Goal: Information Seeking & Learning: Learn about a topic

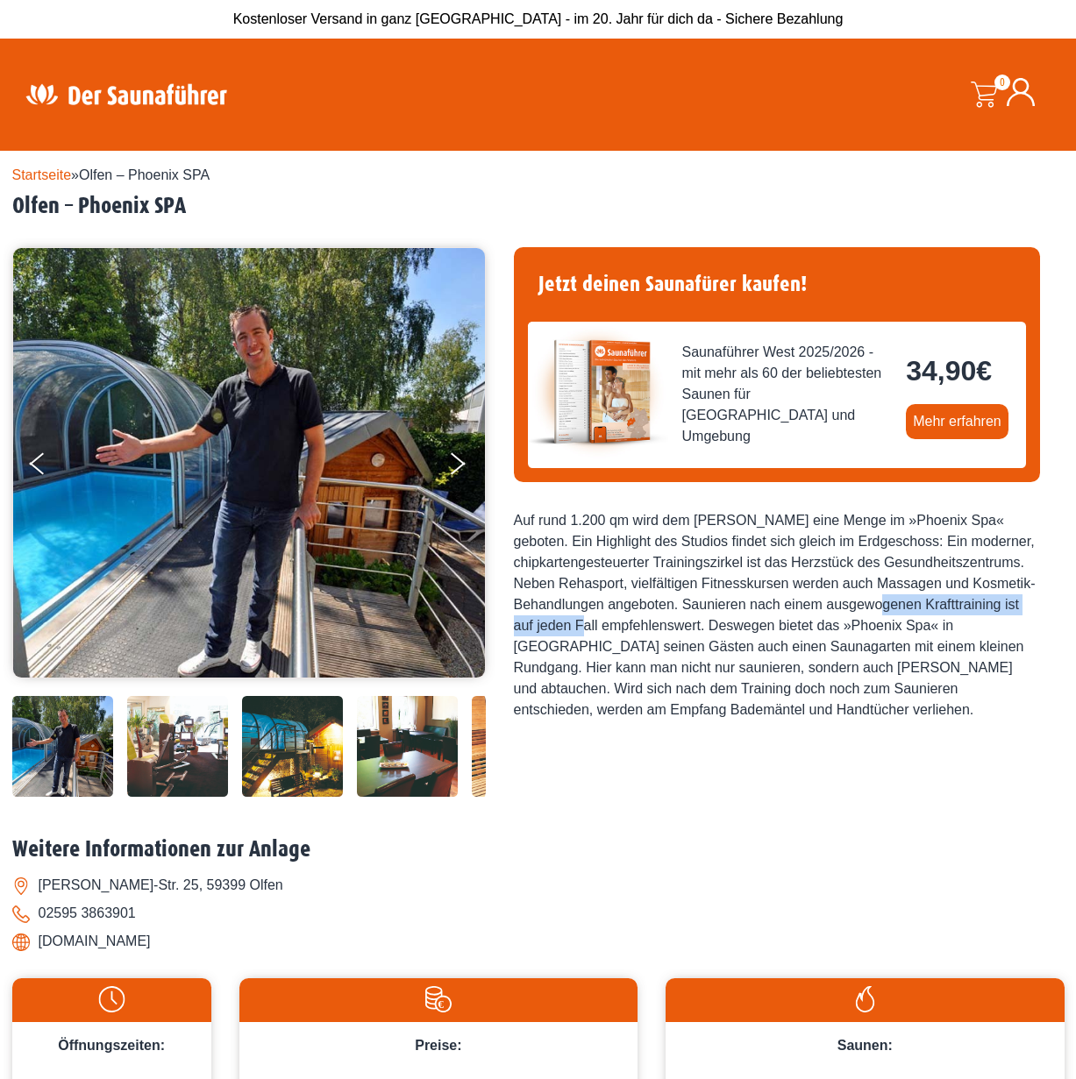
drag, startPoint x: 778, startPoint y: 605, endPoint x: 993, endPoint y: 601, distance: 215.7
click at [993, 601] on div "Auf rund 1.200 qm wird dem [PERSON_NAME] eine Menge im »Phoenix Spa« geboten. E…" at bounding box center [777, 615] width 526 height 210
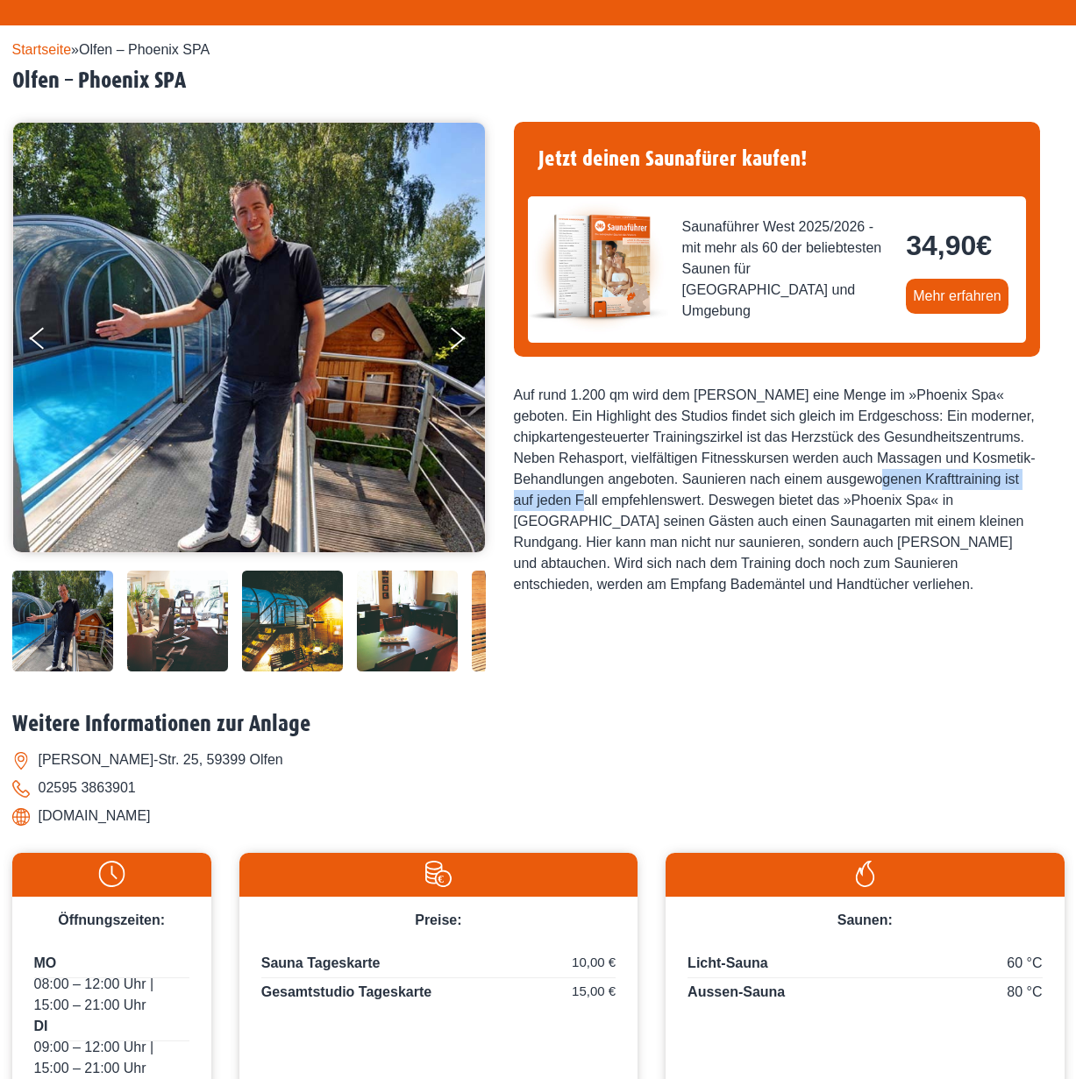
scroll to position [447, 0]
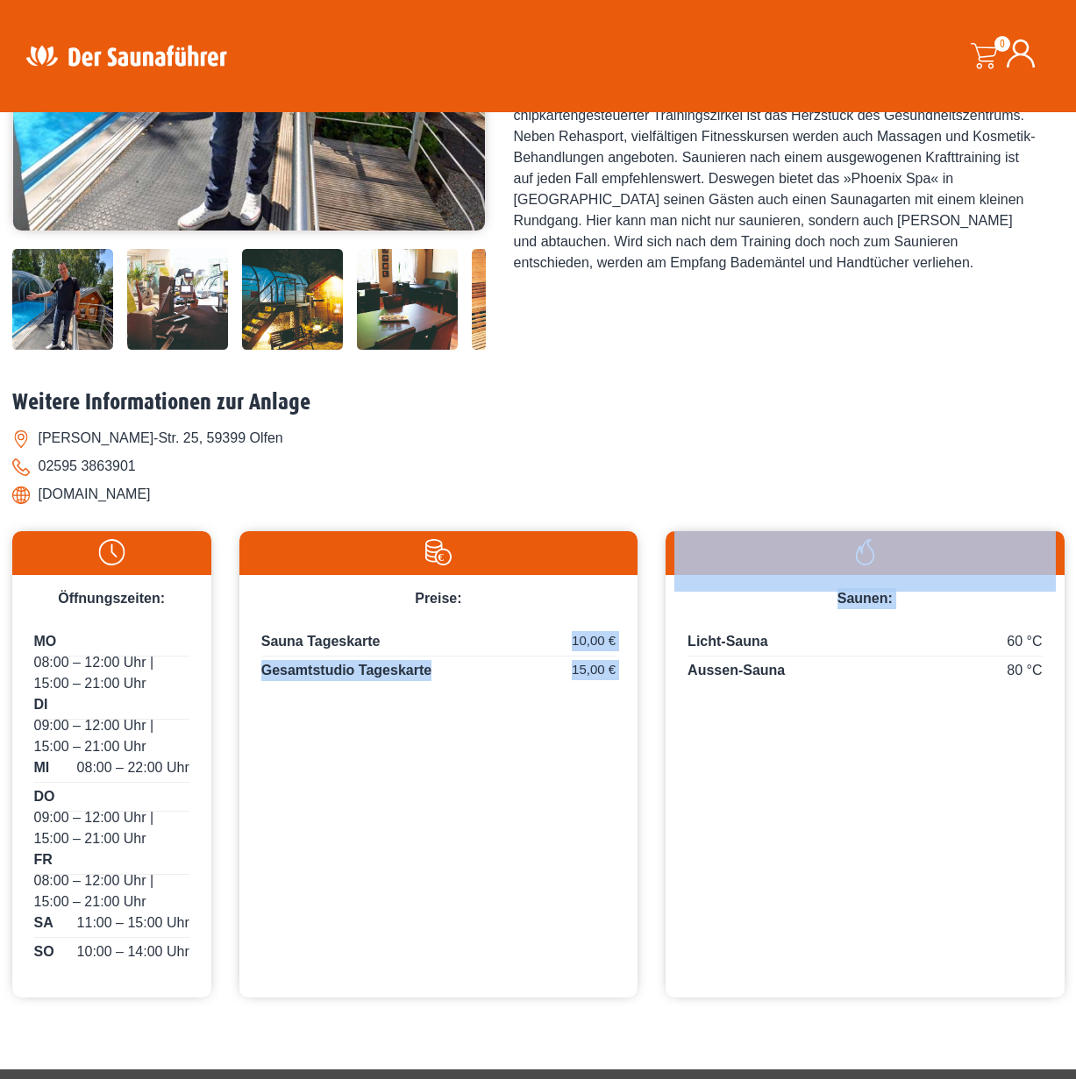
drag, startPoint x: 468, startPoint y: 647, endPoint x: 915, endPoint y: 686, distance: 448.7
click at [915, 686] on div "Öffnungszeiten: MO 08:00 – 12:00 Uhr | 15:00 – 21:00 Uhr DI 09:00 – 12:00 Uhr |…" at bounding box center [538, 757] width 1052 height 480
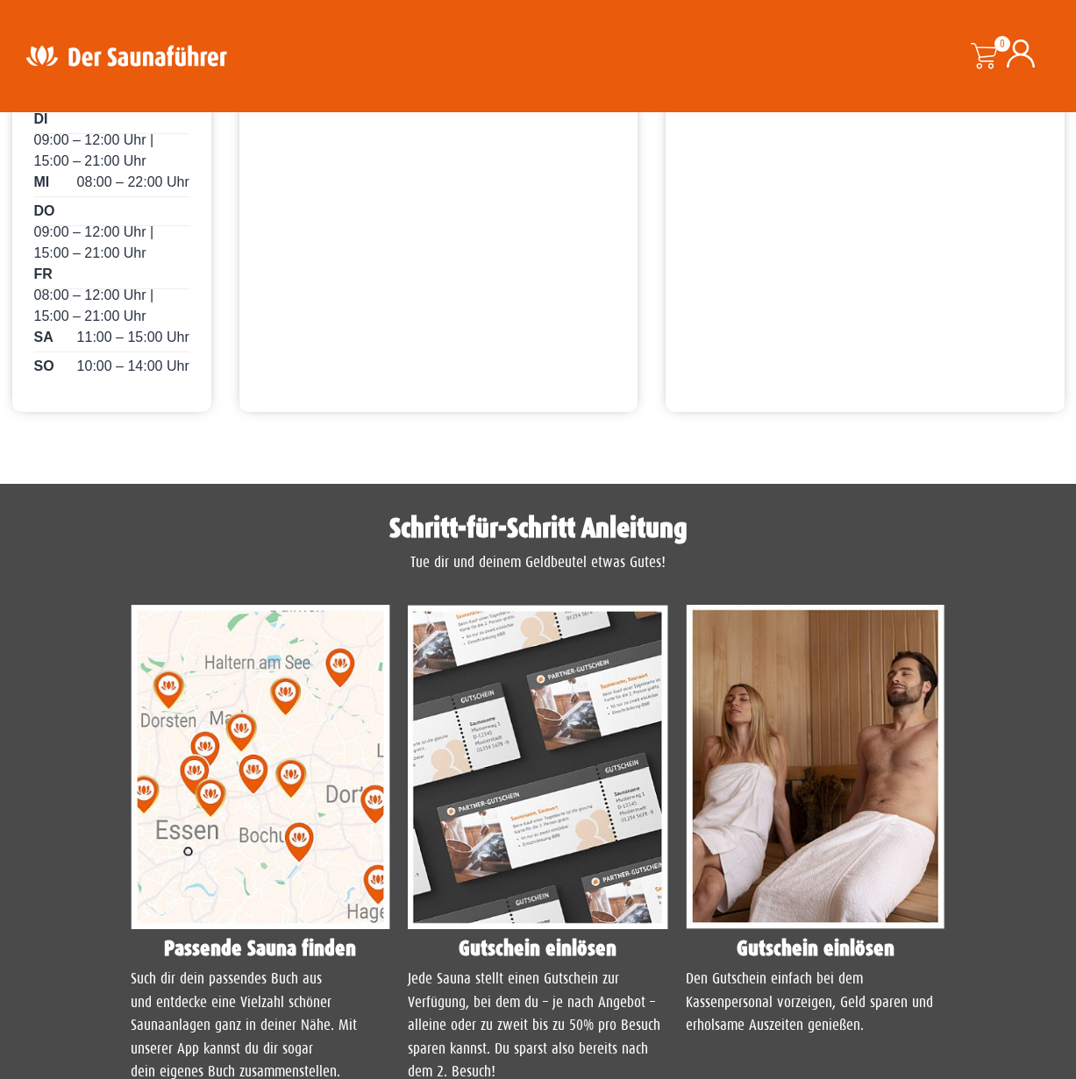
scroll to position [1520, 0]
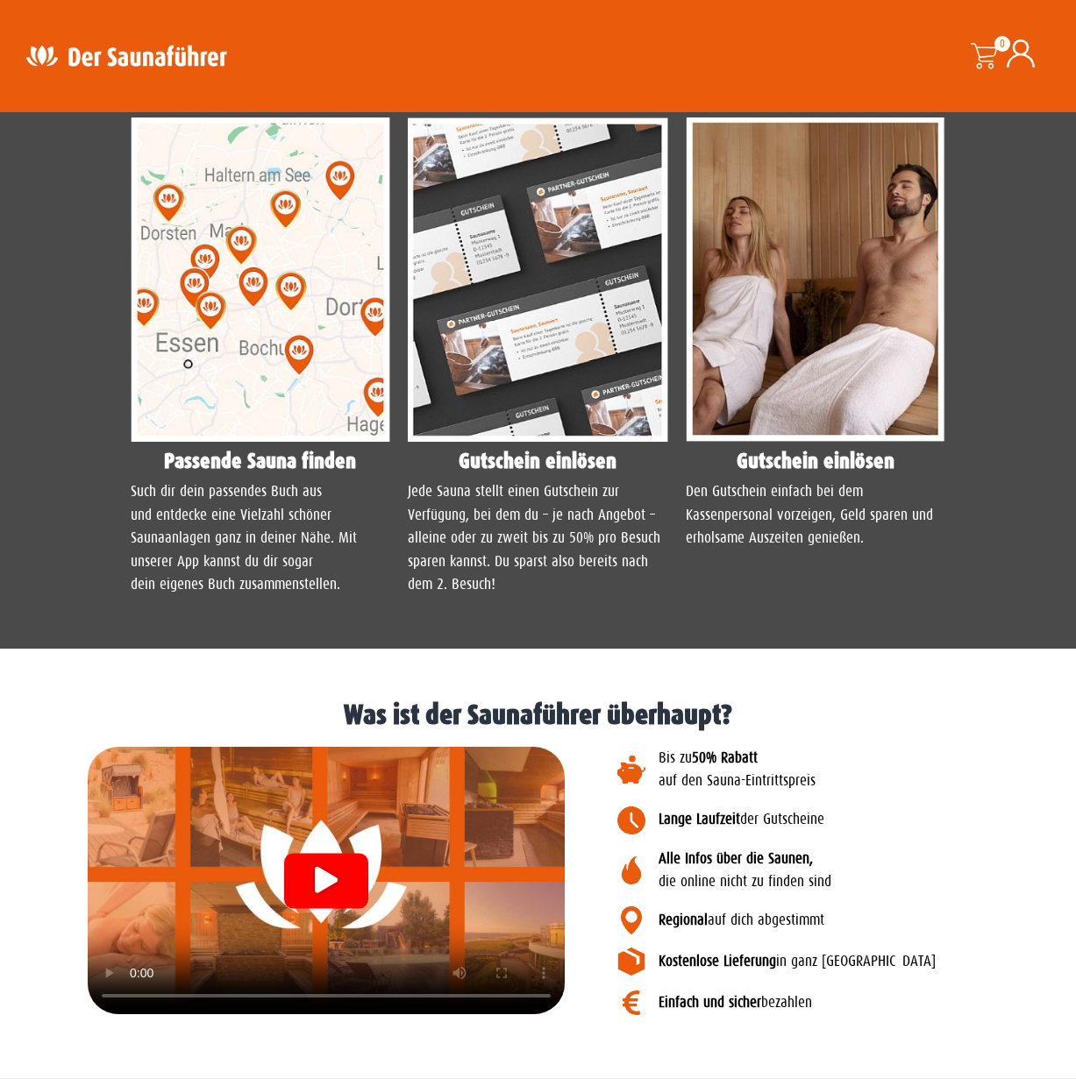
click at [337, 875] on icon "Video abspielen" at bounding box center [326, 879] width 23 height 26
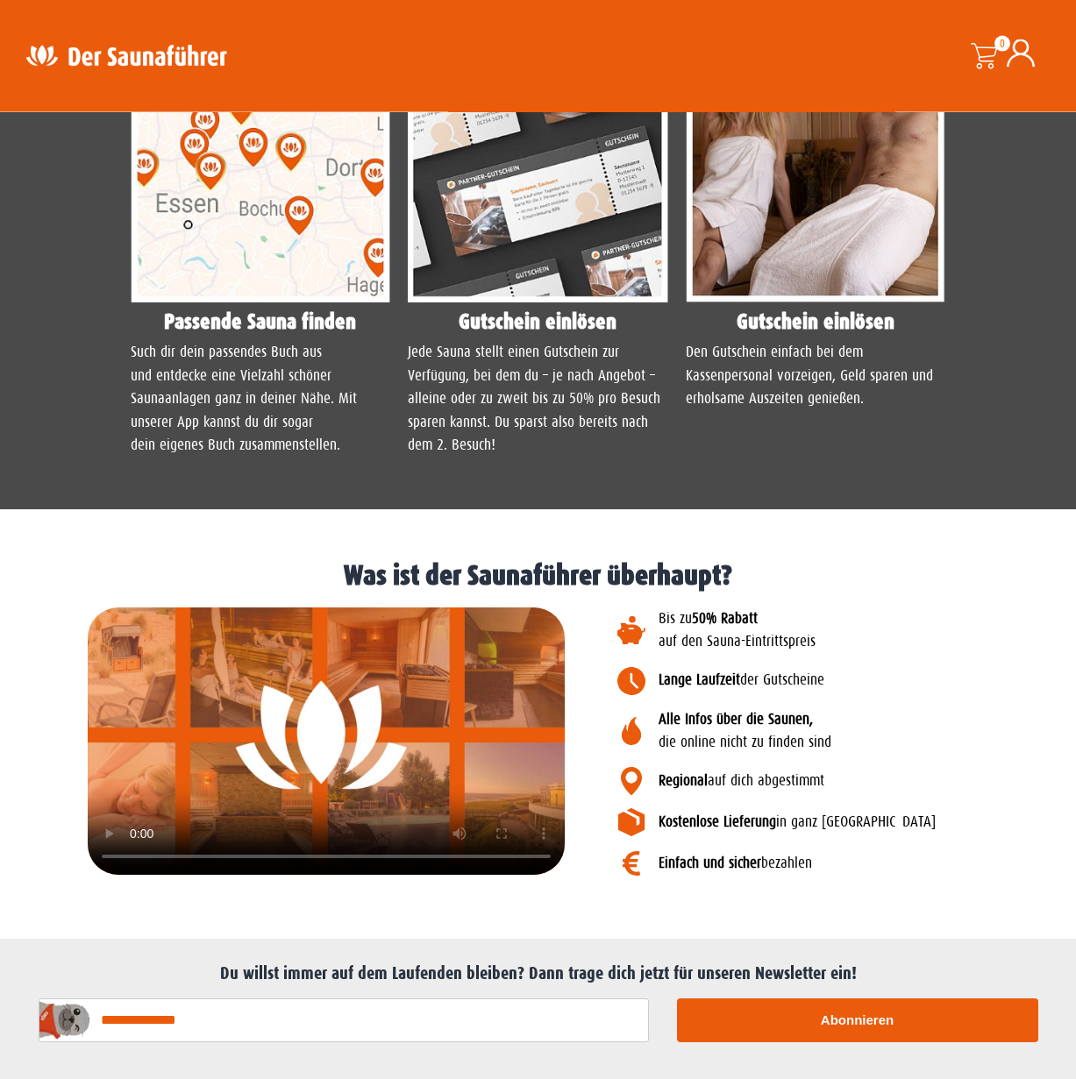
scroll to position [1699, 0]
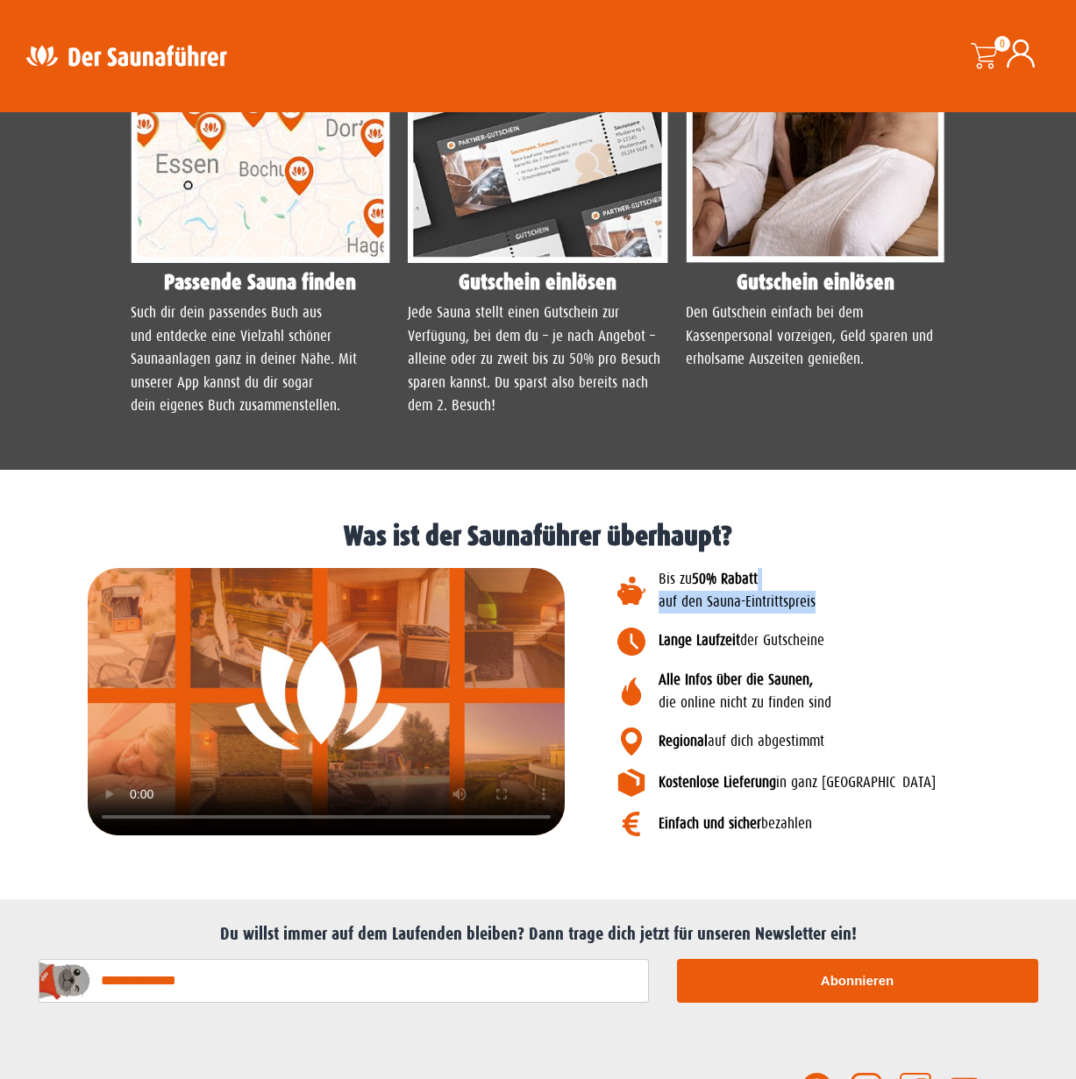
drag, startPoint x: 829, startPoint y: 828, endPoint x: 885, endPoint y: 581, distance: 252.4
click at [885, 581] on div "Bis zu 50% Rabatt auf den Sauna-Eintrittspreis Lange Laufzeit der Gutscheine Al…" at bounding box center [820, 703] width 494 height 288
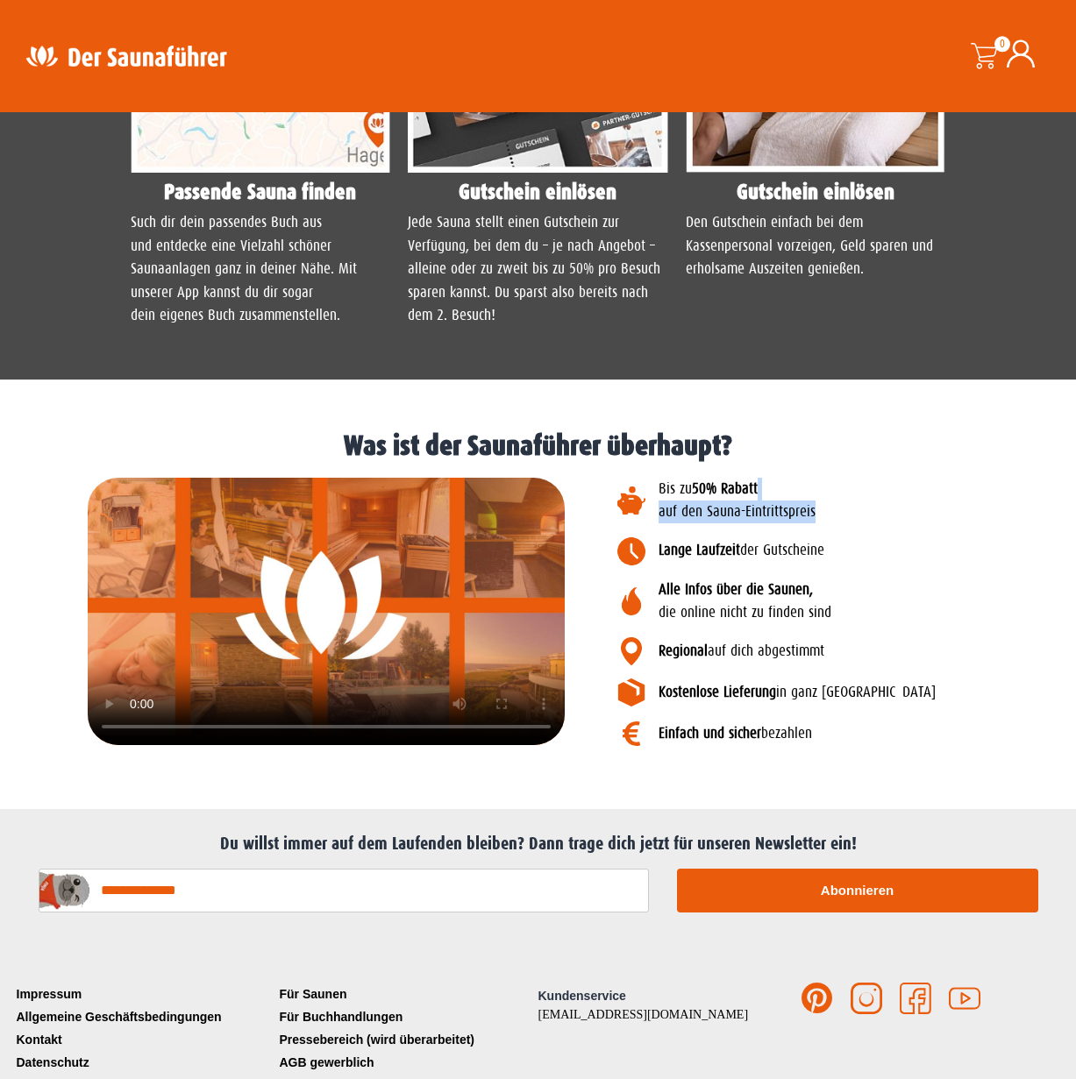
scroll to position [1862, 0]
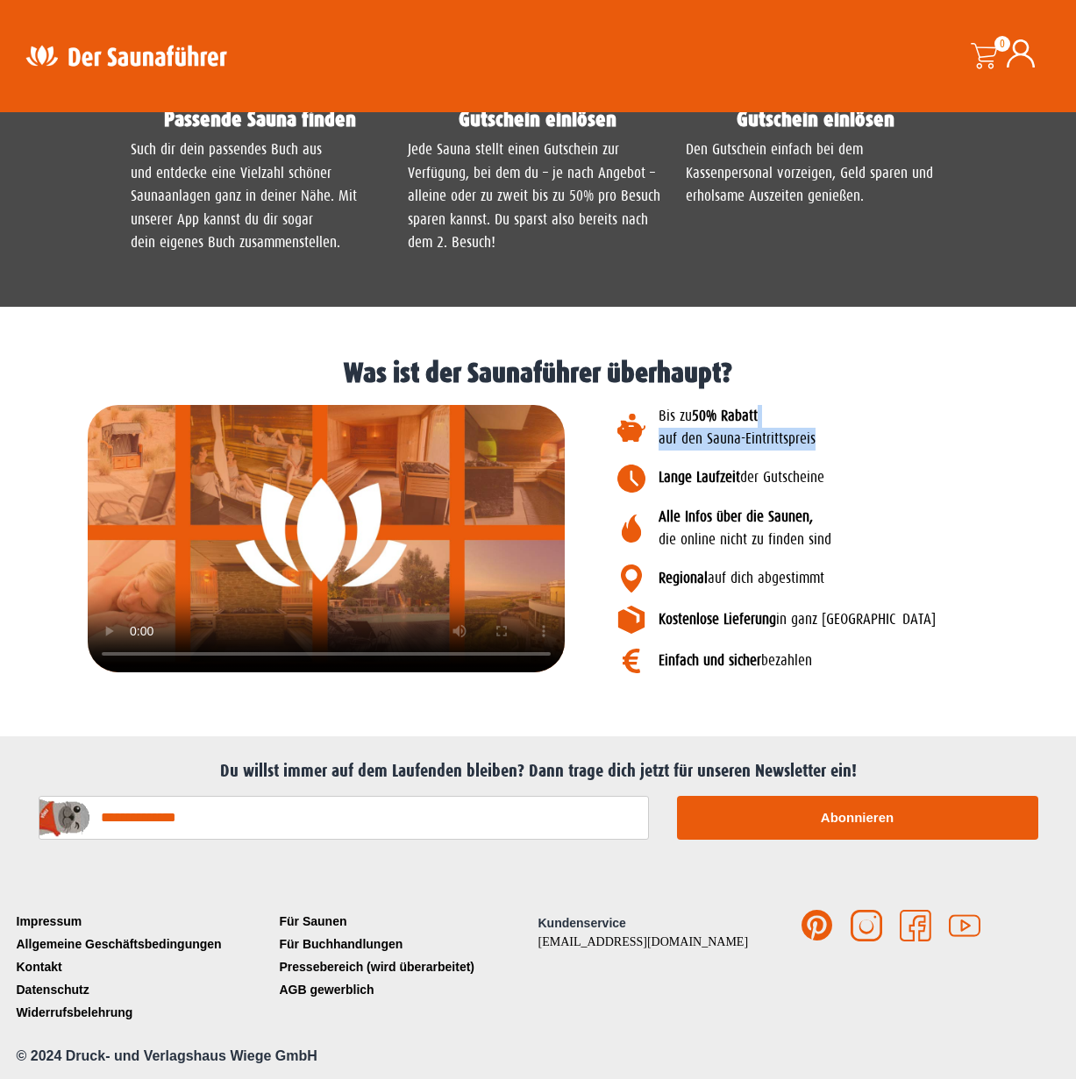
click at [927, 445] on p "Bis zu 50% Rabatt auf den Sauna-Eintrittspreis" at bounding box center [862, 428] width 409 height 46
drag, startPoint x: 609, startPoint y: 372, endPoint x: 907, endPoint y: 664, distance: 417.2
click at [907, 664] on div "Was ist der Saunaführer überhaupt? Bis zu 50% Rabatt auf den Sauna-Eintrittspre…" at bounding box center [538, 522] width 1076 height 343
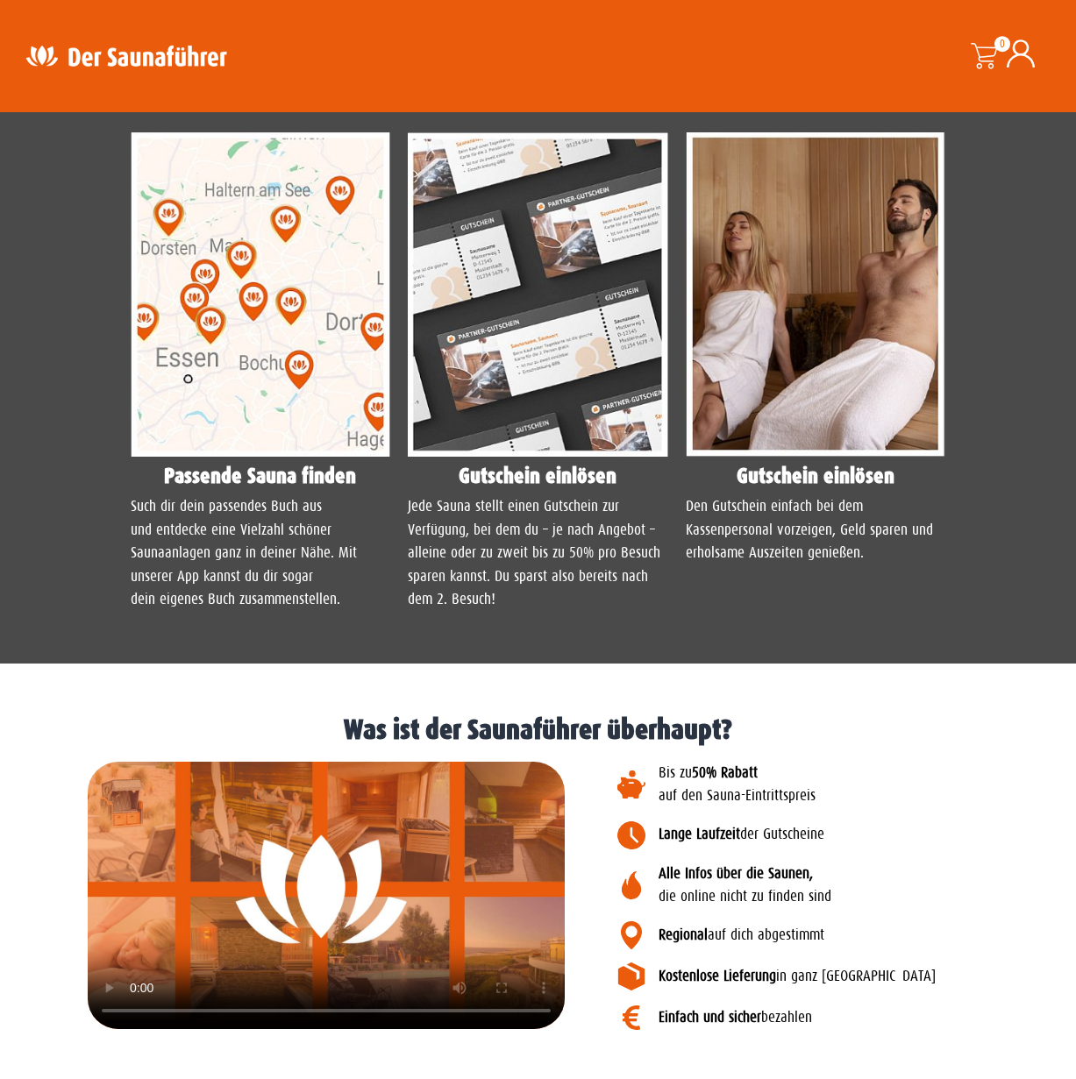
scroll to position [1504, 0]
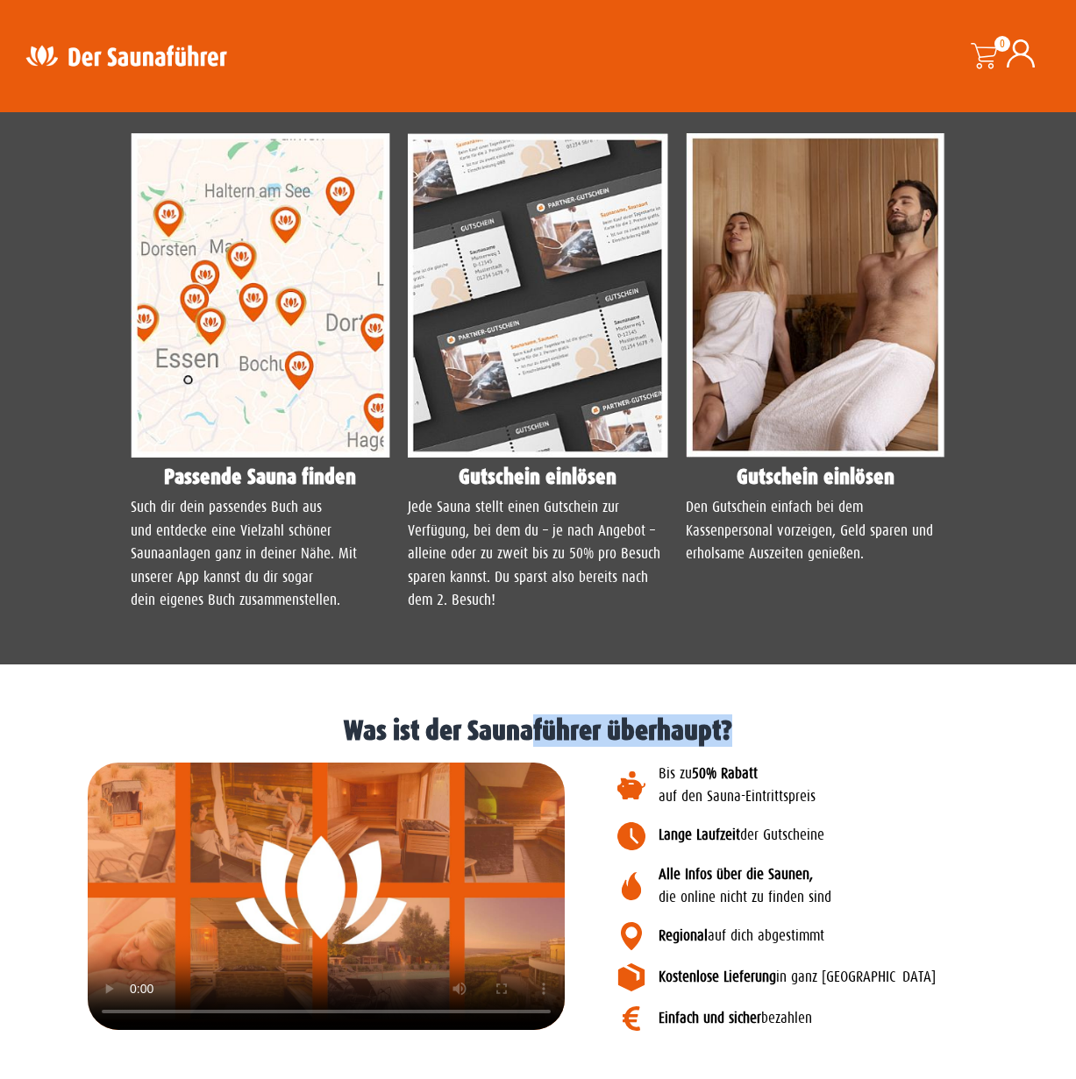
drag, startPoint x: 533, startPoint y: 726, endPoint x: 747, endPoint y: 723, distance: 213.9
click at [747, 723] on h1 "Was ist der Saunaführer überhaupt?" at bounding box center [538, 731] width 1058 height 28
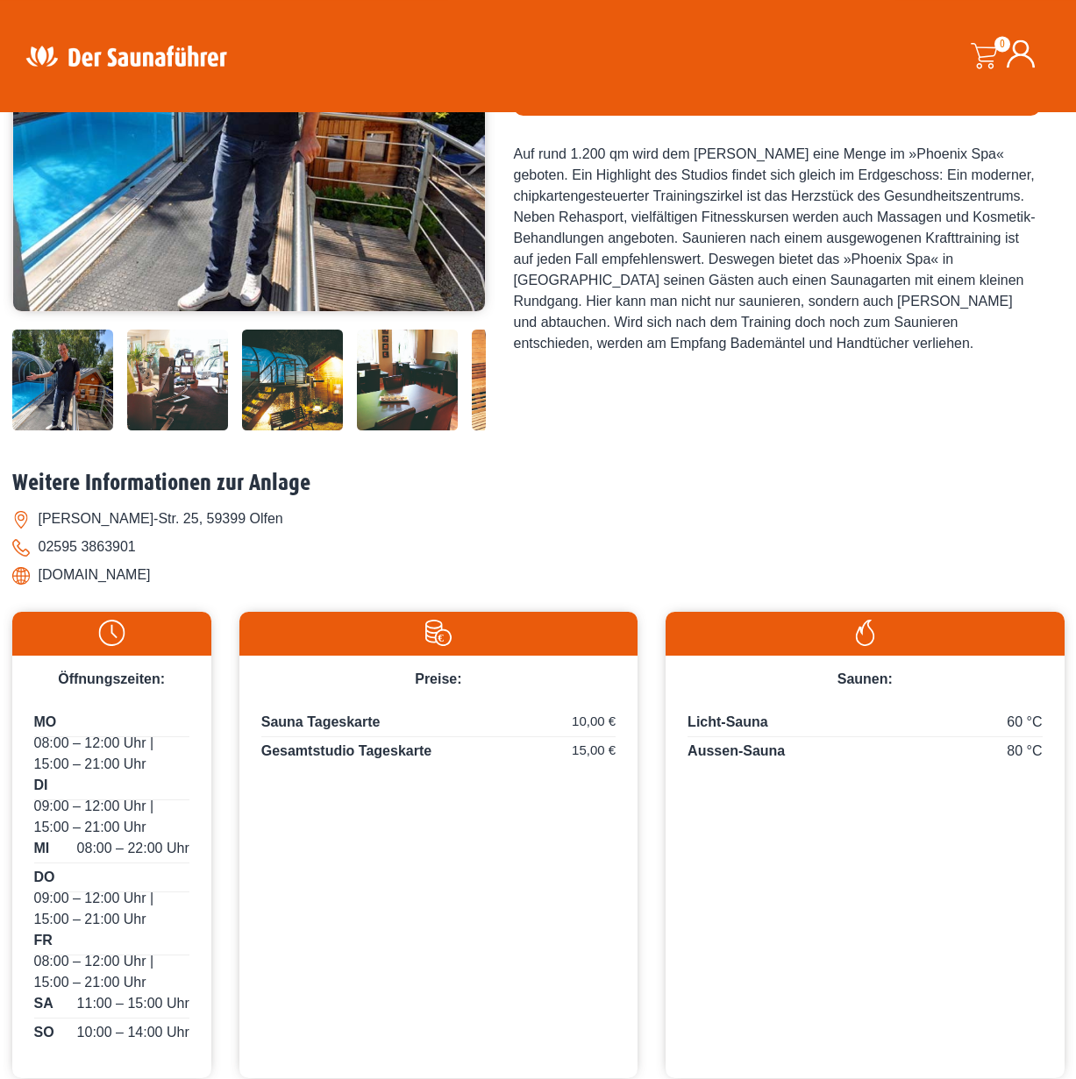
scroll to position [342, 0]
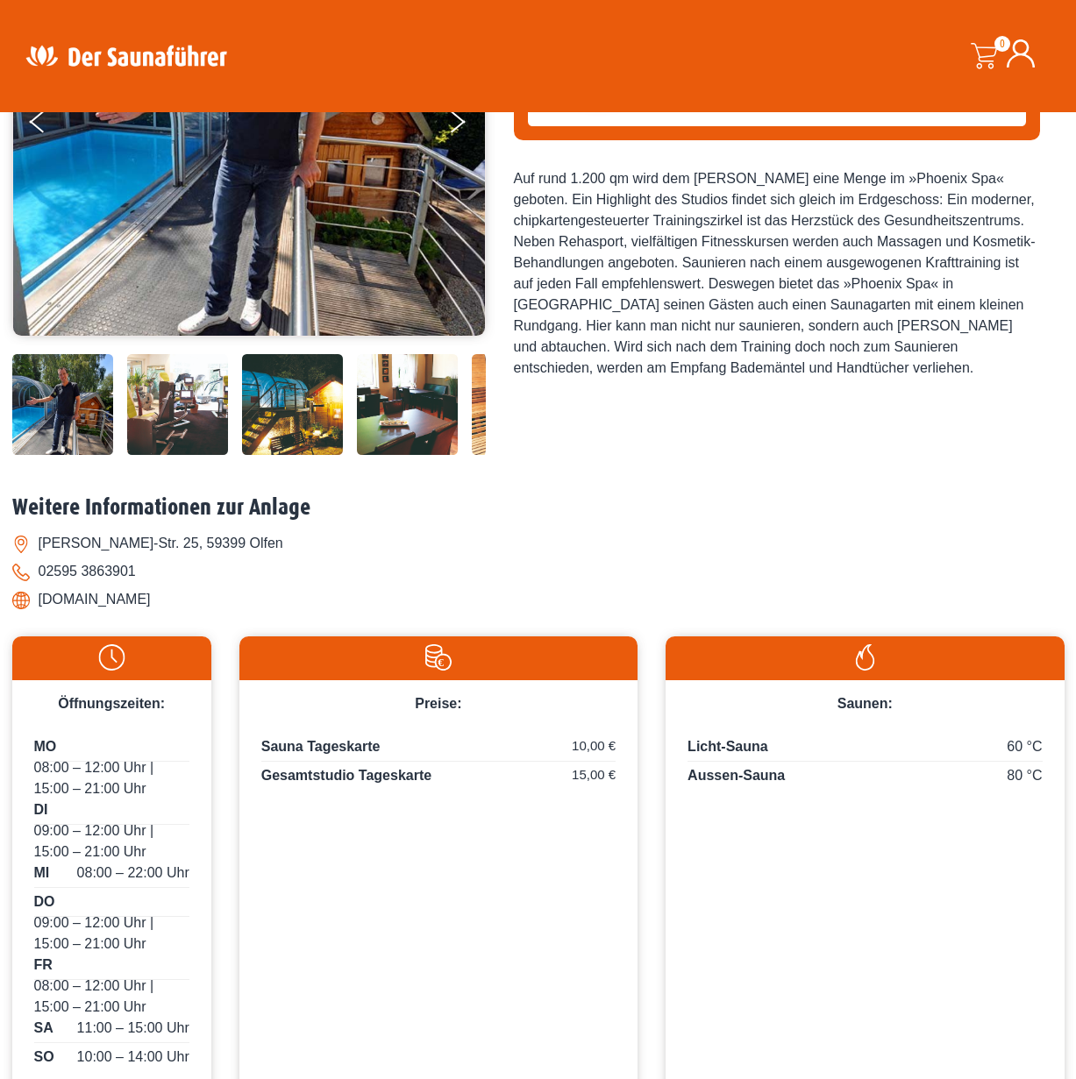
click at [288, 406] on img at bounding box center [292, 404] width 101 height 101
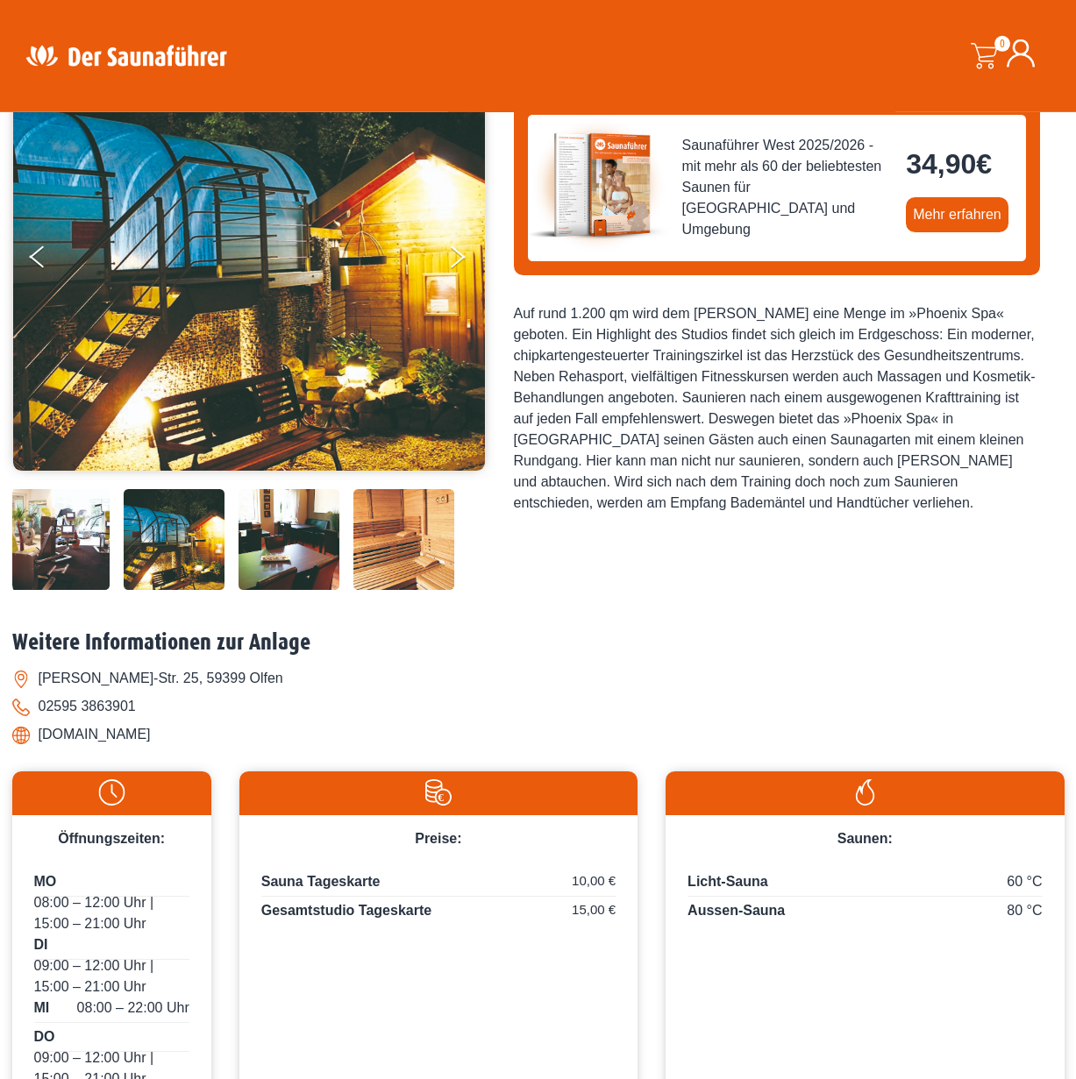
scroll to position [0, 0]
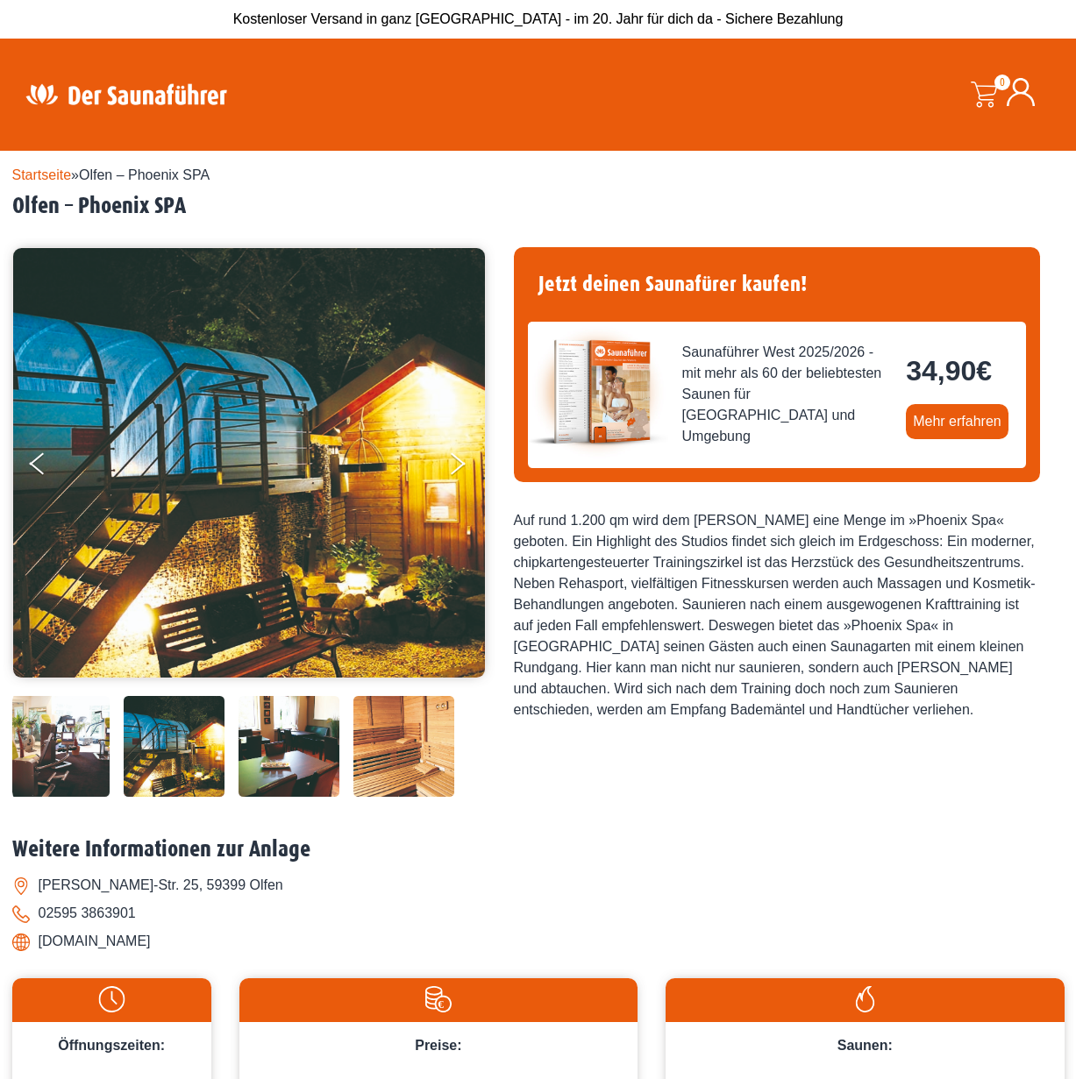
click at [276, 764] on img at bounding box center [288, 746] width 101 height 101
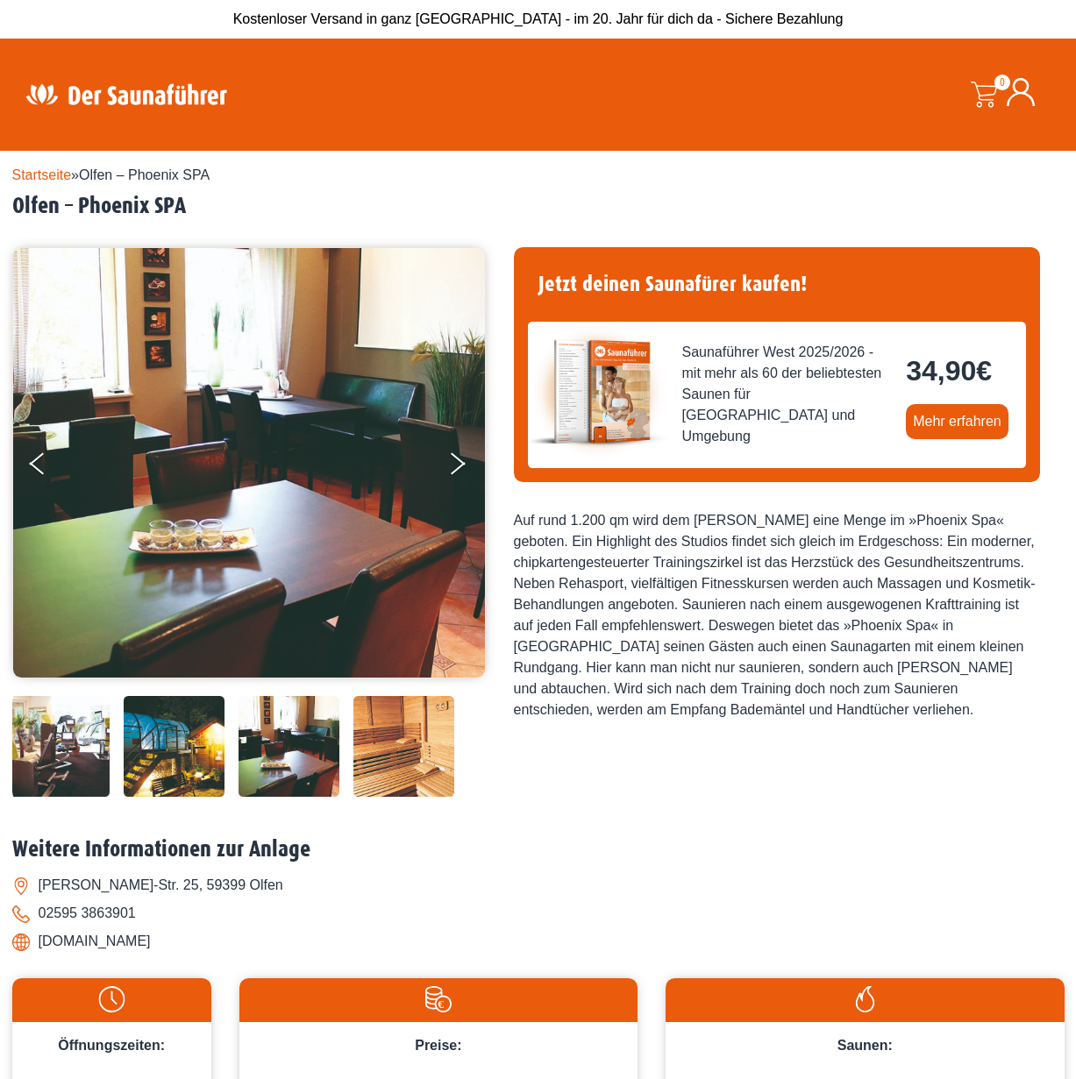
click at [394, 744] on img at bounding box center [403, 746] width 101 height 101
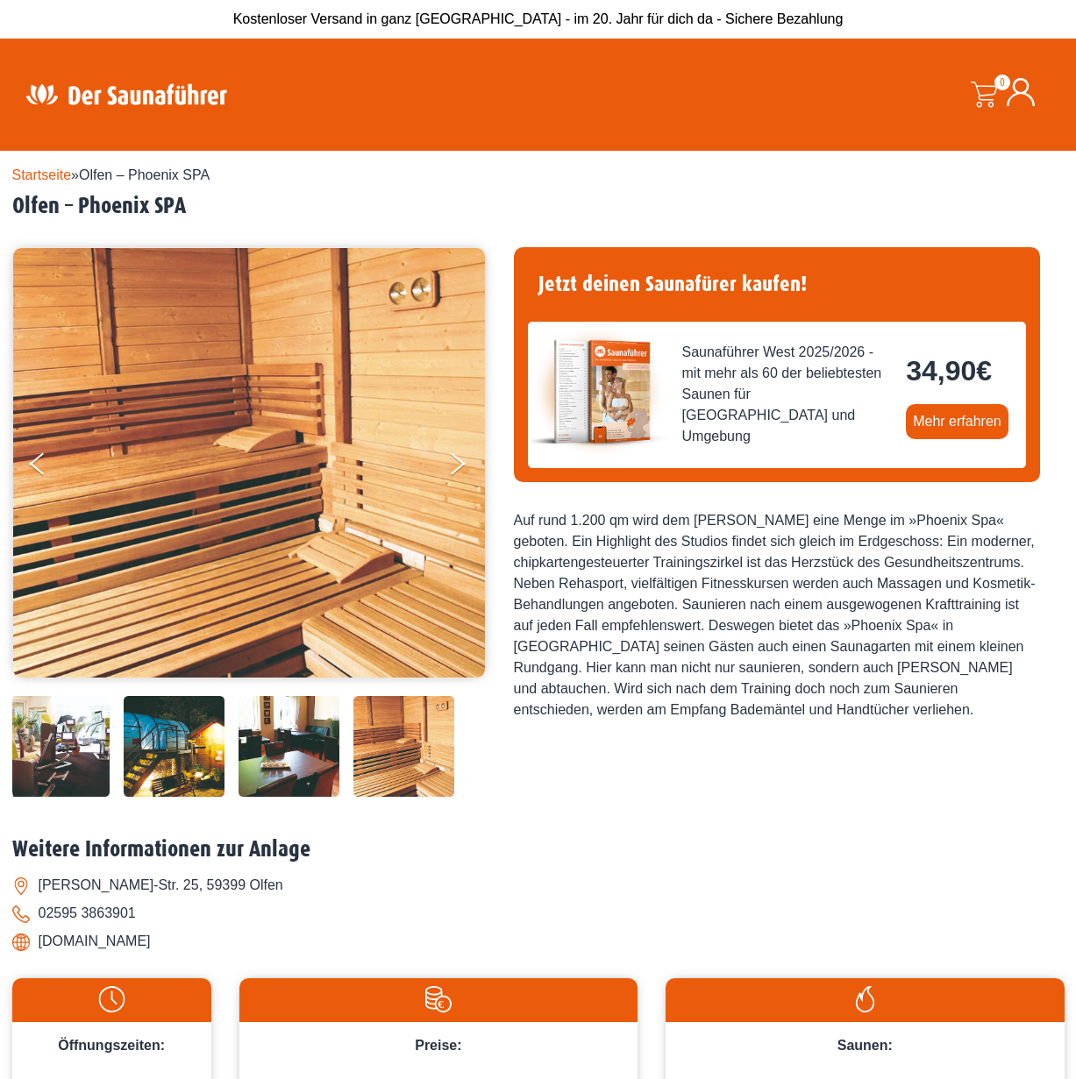
click at [305, 752] on img at bounding box center [288, 746] width 101 height 101
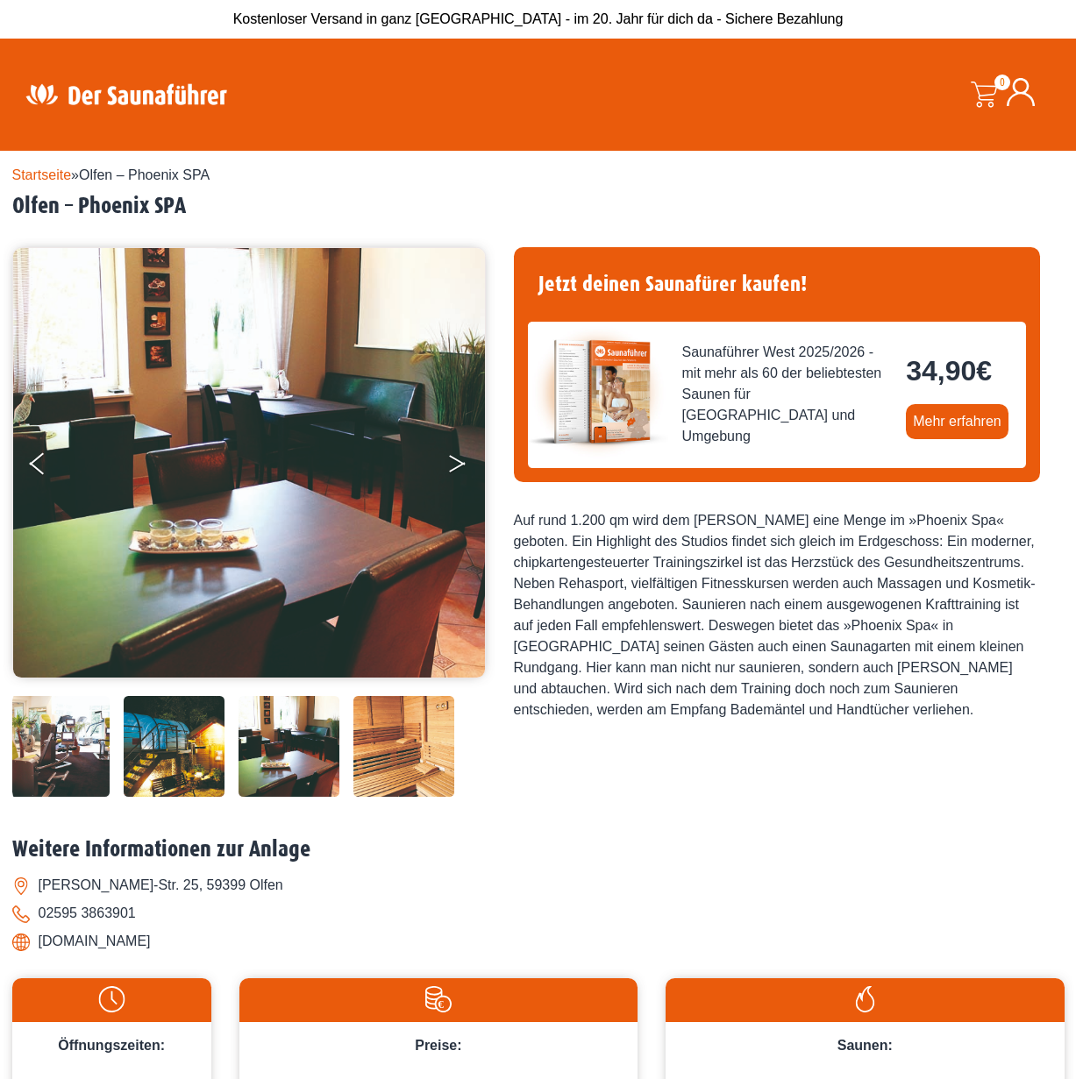
click at [466, 471] on button "Next" at bounding box center [469, 467] width 44 height 44
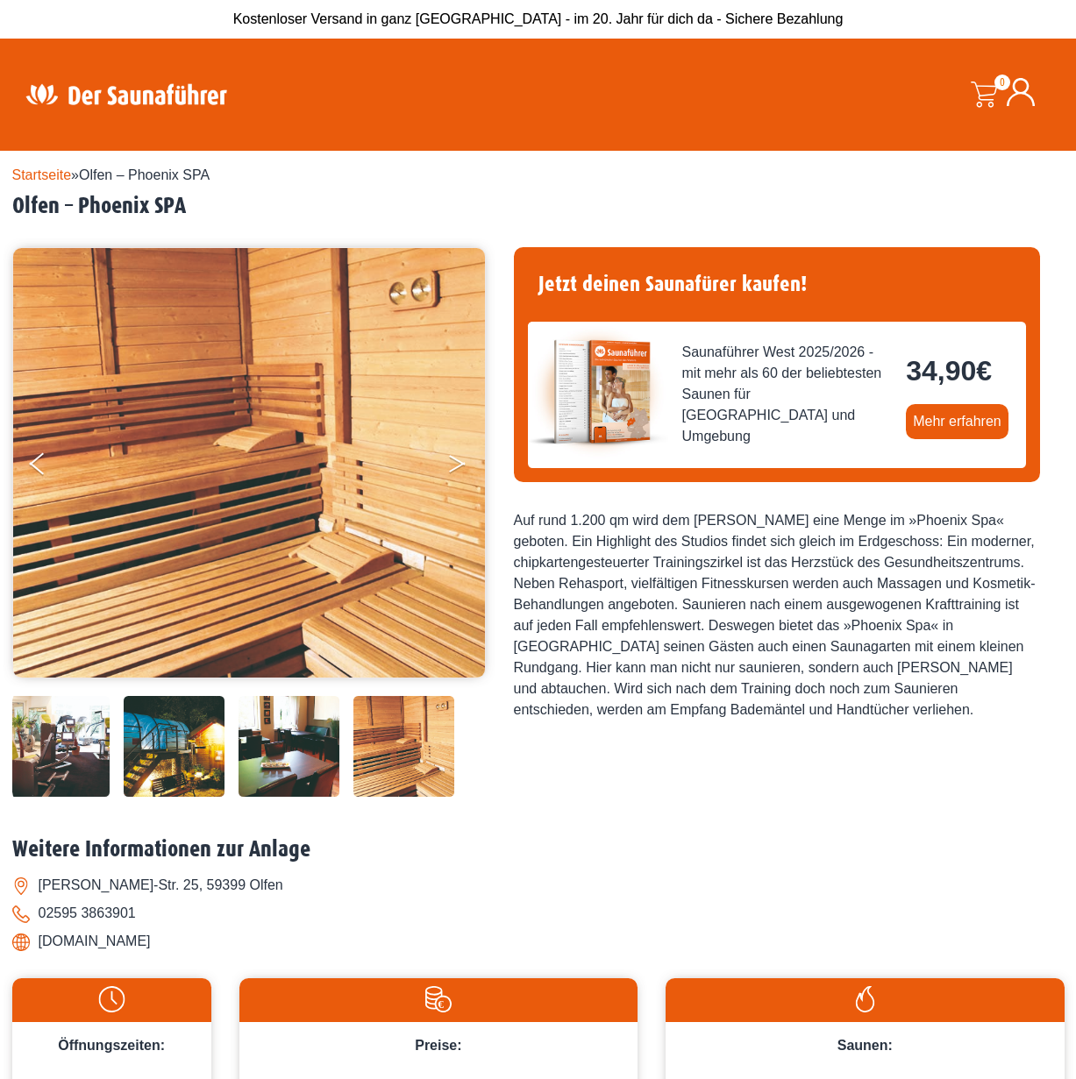
click at [462, 467] on button "Next" at bounding box center [469, 467] width 44 height 44
click at [459, 463] on button "Next" at bounding box center [469, 467] width 44 height 44
click at [459, 455] on button "Next" at bounding box center [469, 467] width 44 height 44
click at [924, 437] on link "Mehr erfahren" at bounding box center [957, 421] width 103 height 35
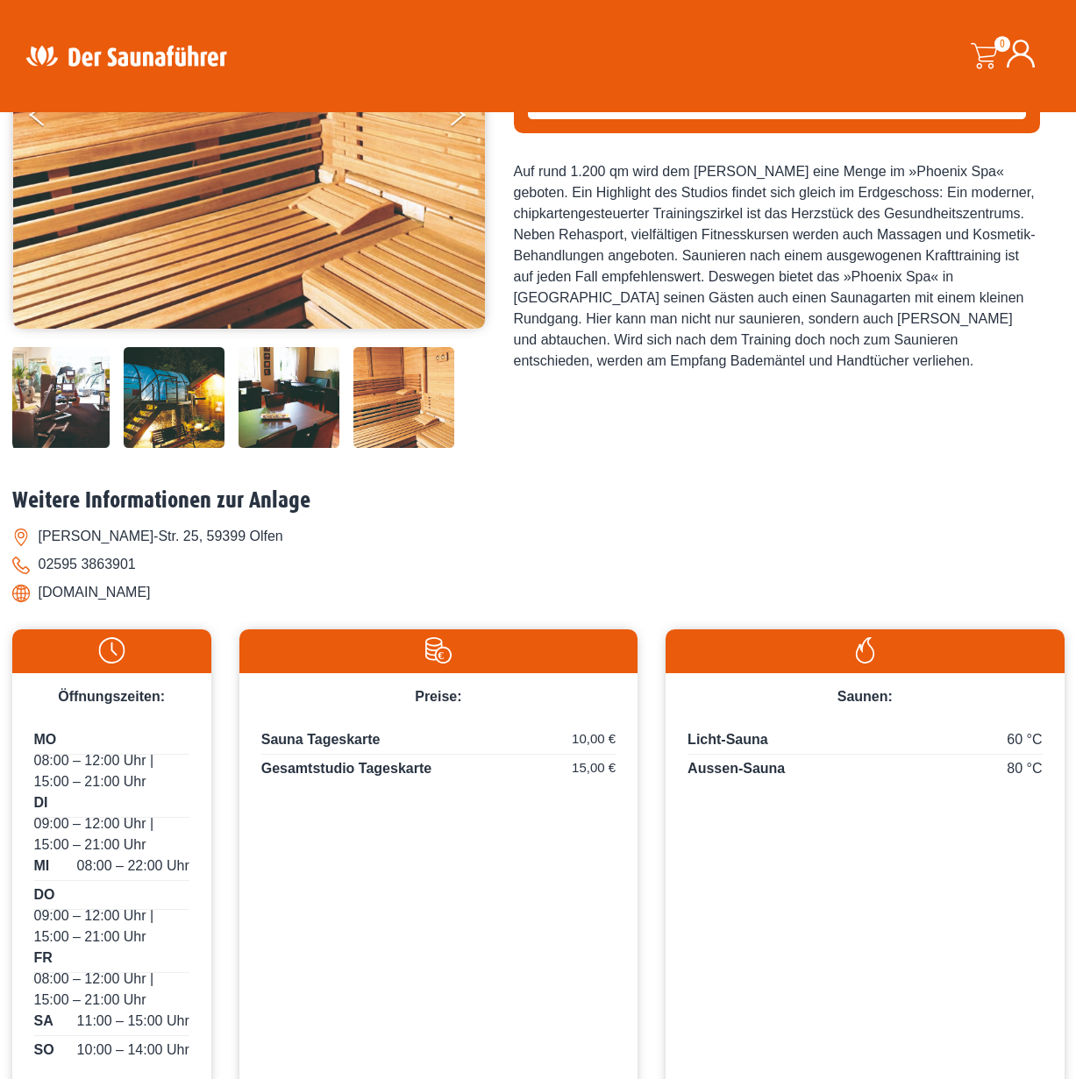
scroll to position [626, 0]
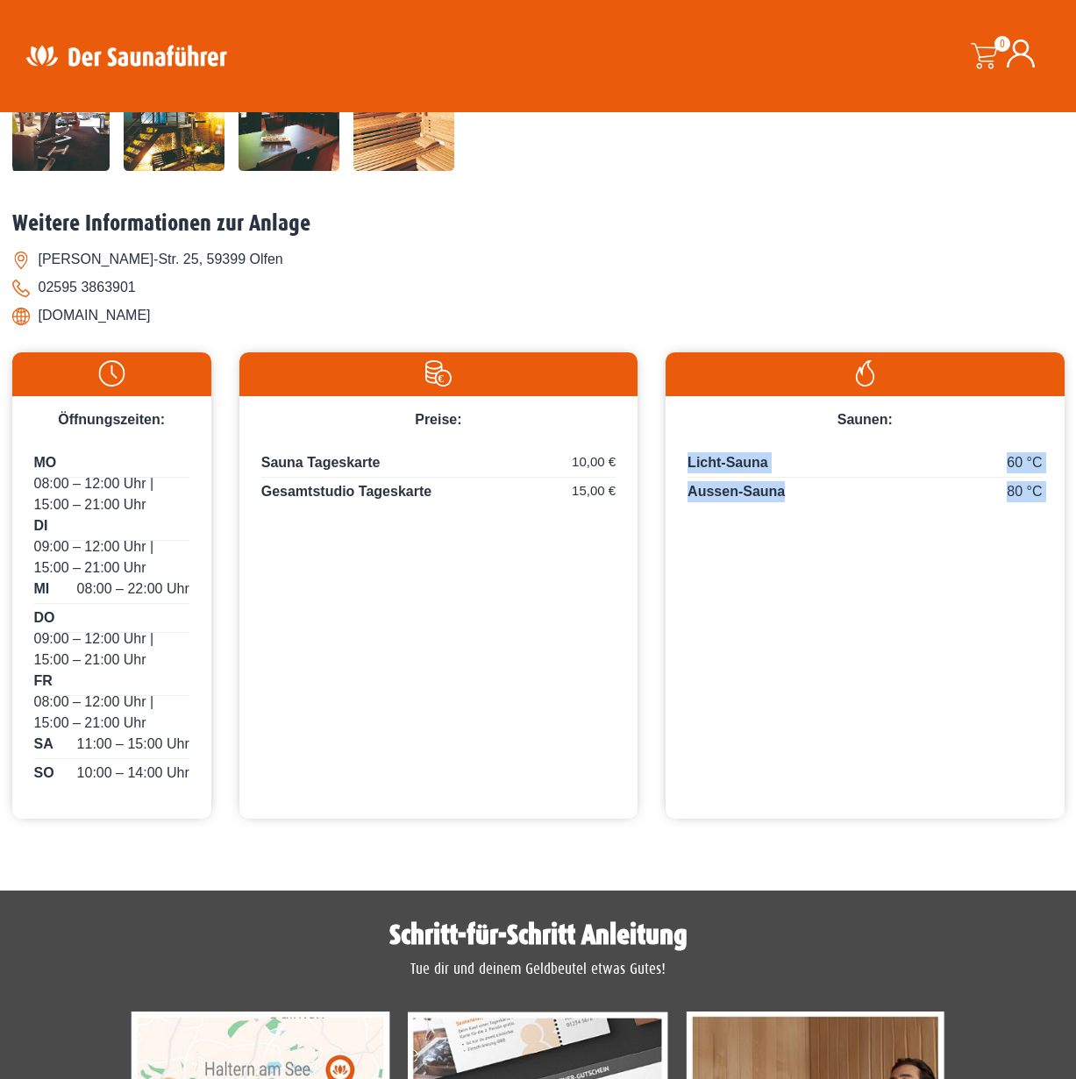
drag, startPoint x: 810, startPoint y: 494, endPoint x: 763, endPoint y: 436, distance: 75.4
click at [724, 452] on div "60 °C Licht-Sauna 80 °C Aussen-Sauna" at bounding box center [864, 477] width 398 height 94
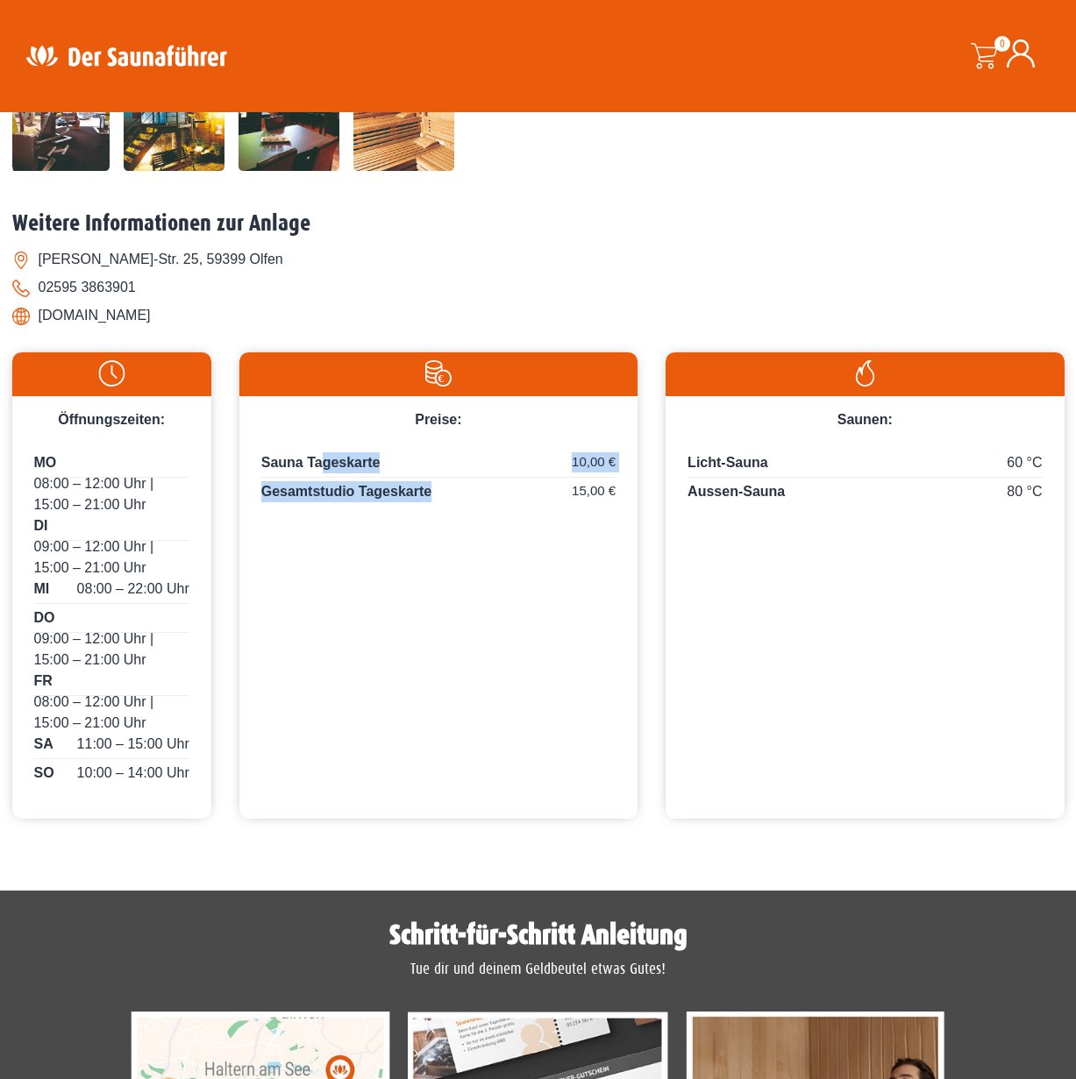
drag, startPoint x: 463, startPoint y: 494, endPoint x: 322, endPoint y: 454, distance: 146.8
click at [322, 454] on div "Sauna Tageskarte 10,00 € Gesamtstudio Tageskarte 15,00 €" at bounding box center [438, 483] width 398 height 106
click at [437, 421] on span "Preise:" at bounding box center [438, 419] width 46 height 15
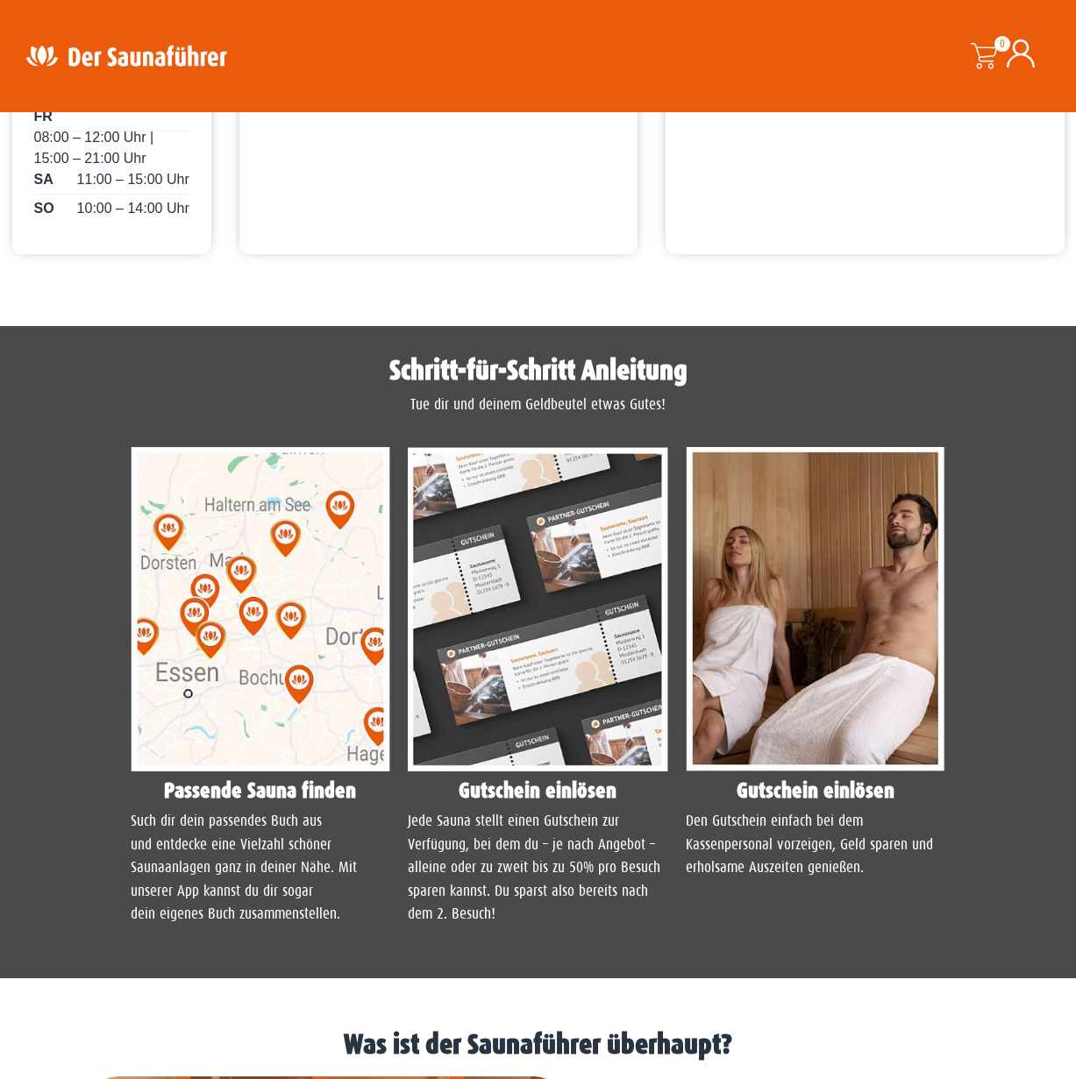
scroll to position [1147, 0]
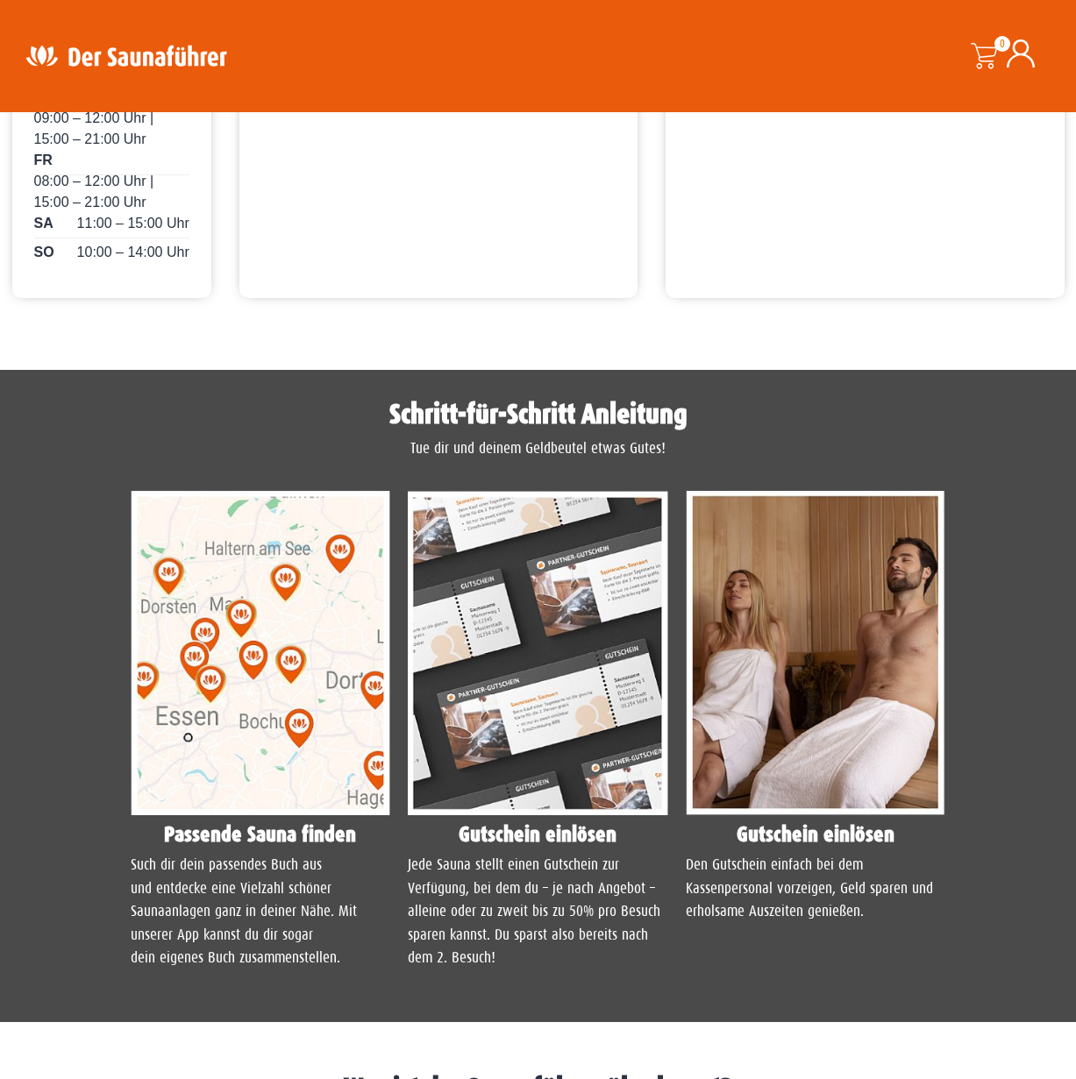
click at [544, 671] on img at bounding box center [538, 653] width 260 height 325
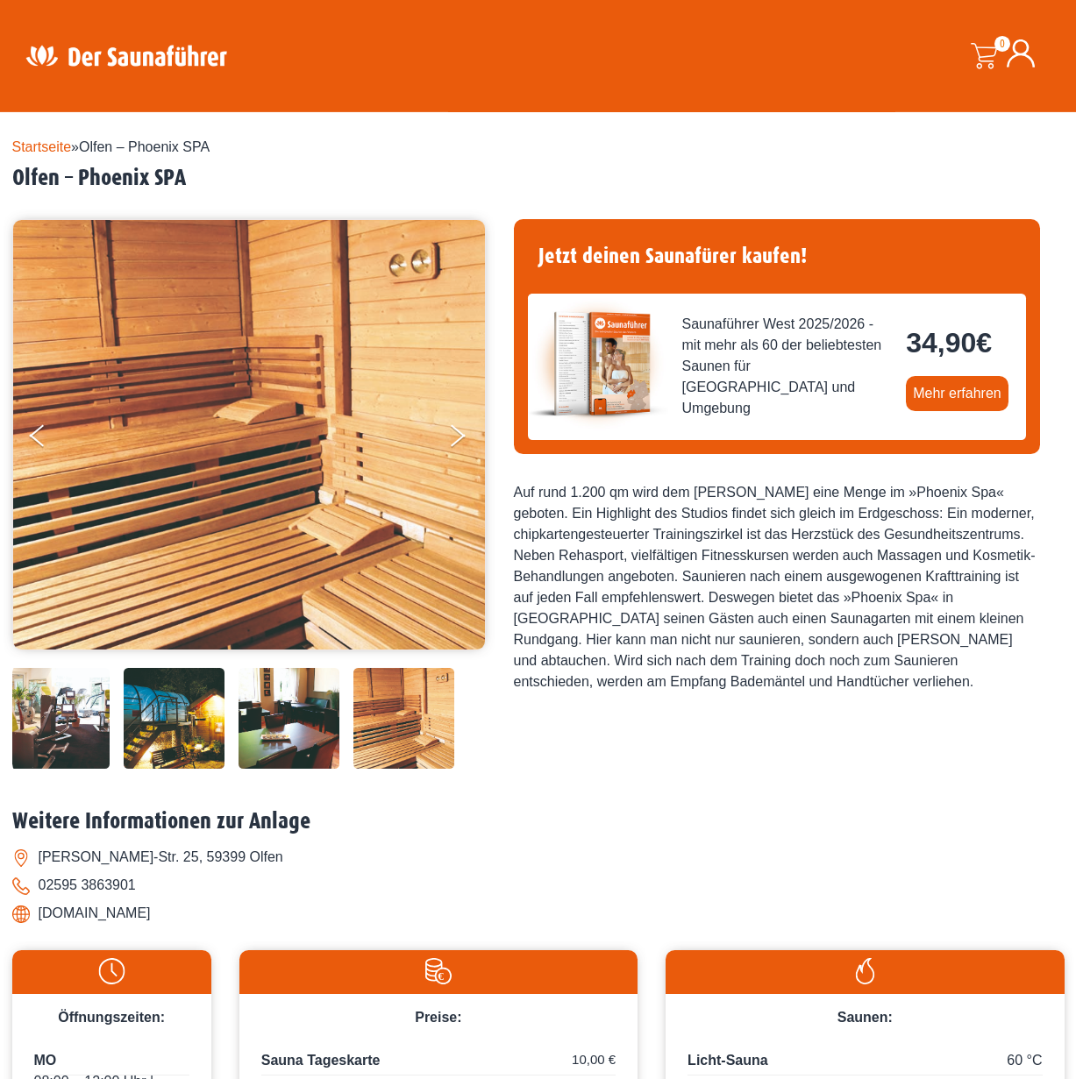
scroll to position [0, 0]
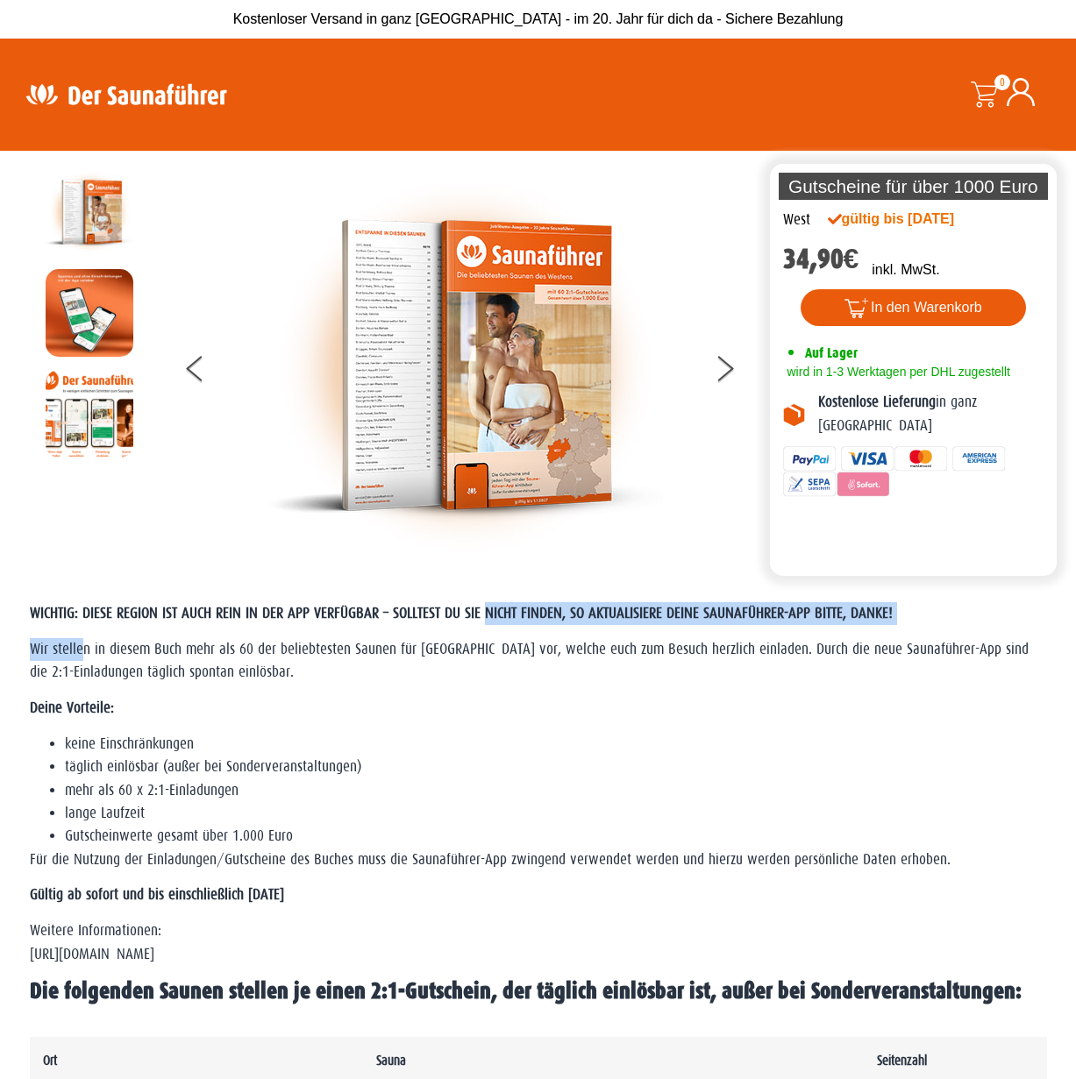
drag, startPoint x: 83, startPoint y: 652, endPoint x: 524, endPoint y: 622, distance: 442.0
click at [523, 622] on div "WICHTIG: DIESE REGION IST AUCH REIN IN DER APP VERFÜGBAR – SOLLTEST DU SIE NICH…" at bounding box center [538, 803] width 1017 height 403
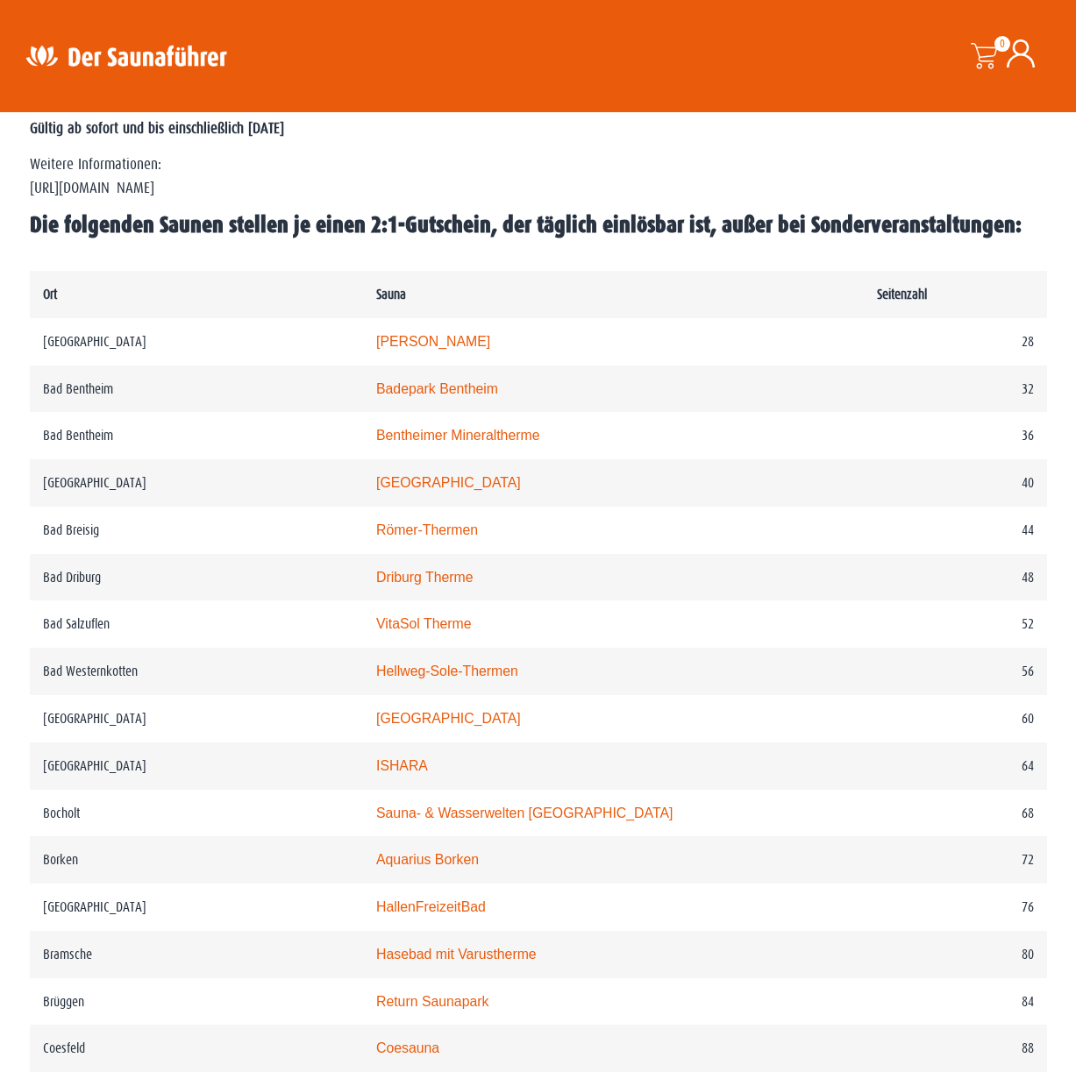
scroll to position [894, 0]
